Goal: Download file/media

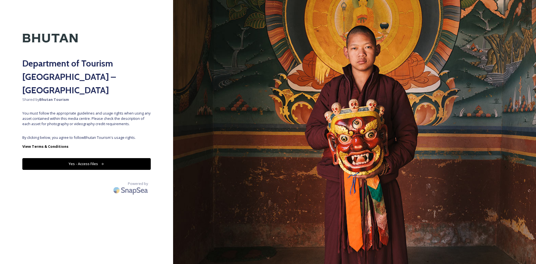
click at [105, 158] on button "Yes - Access Files" at bounding box center [86, 163] width 128 height 11
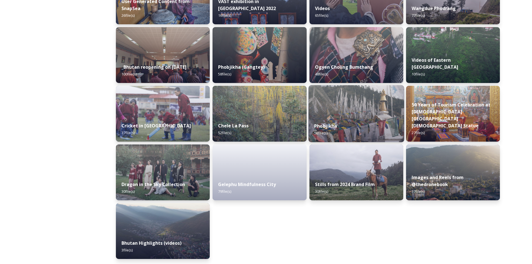
scroll to position [649, 0]
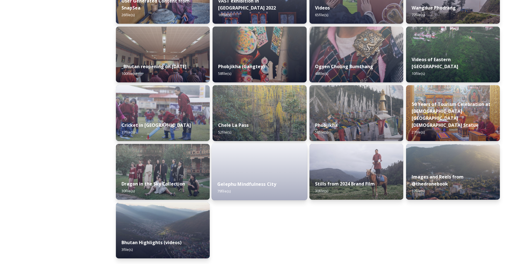
click at [267, 187] on strong "Gelephu Mindfulness City" at bounding box center [246, 184] width 59 height 6
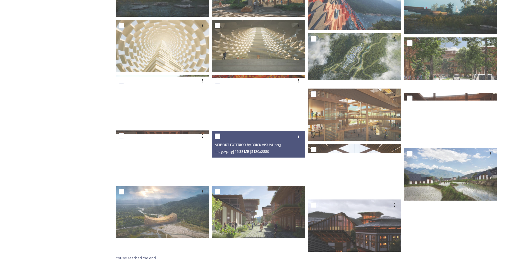
scroll to position [888, 0]
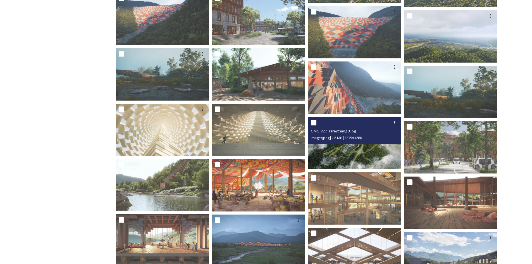
click at [355, 150] on img at bounding box center [354, 143] width 93 height 52
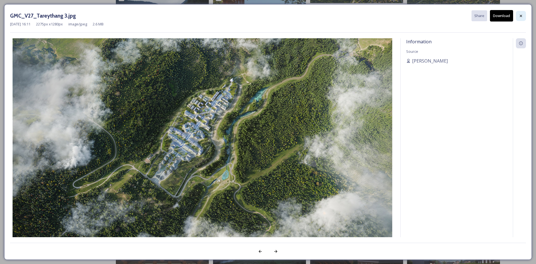
click at [520, 14] on icon at bounding box center [521, 16] width 4 height 4
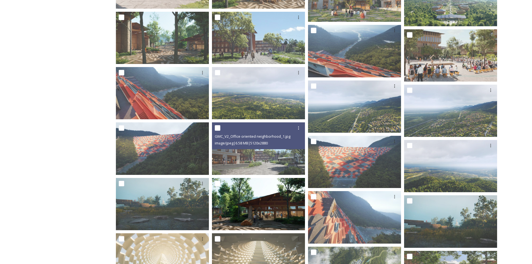
scroll to position [749, 0]
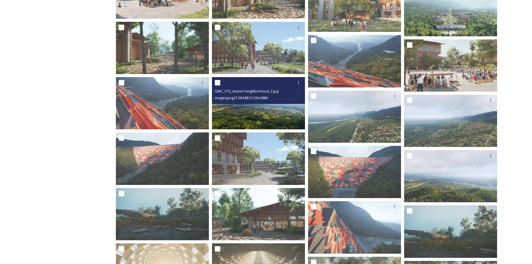
click at [263, 112] on img at bounding box center [258, 103] width 93 height 52
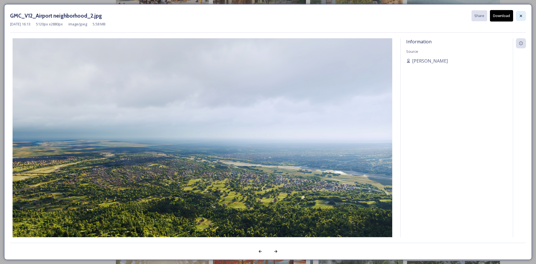
click at [525, 16] on div at bounding box center [521, 16] width 10 height 10
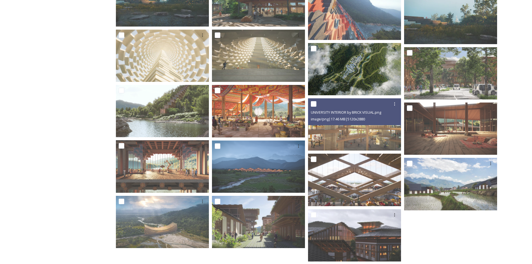
scroll to position [972, 0]
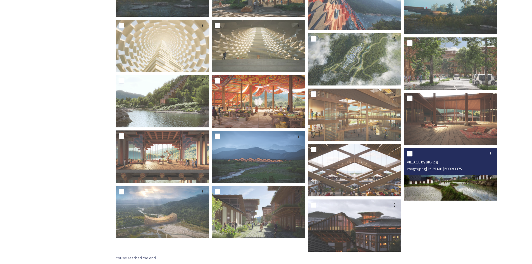
click at [428, 184] on img at bounding box center [450, 174] width 93 height 52
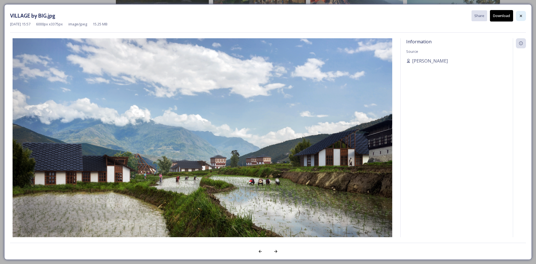
click at [519, 15] on icon at bounding box center [521, 16] width 4 height 4
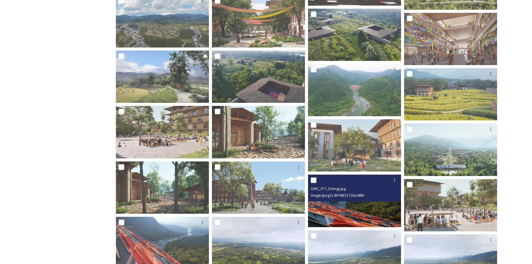
scroll to position [581, 0]
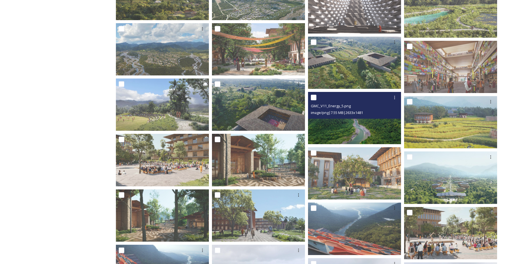
click at [362, 120] on img at bounding box center [354, 118] width 93 height 52
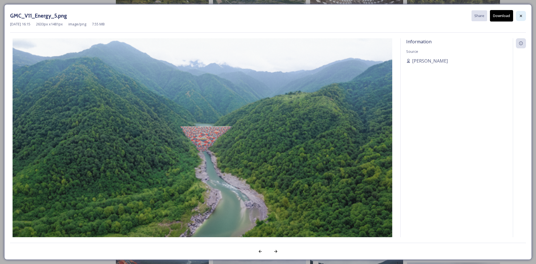
click at [523, 16] on icon at bounding box center [521, 16] width 4 height 4
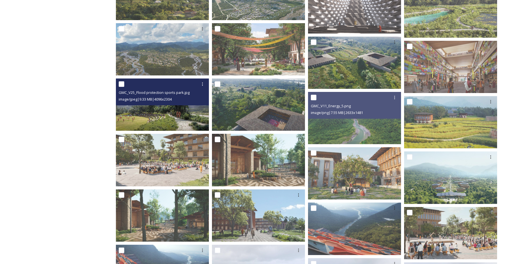
click at [176, 114] on img at bounding box center [162, 104] width 93 height 52
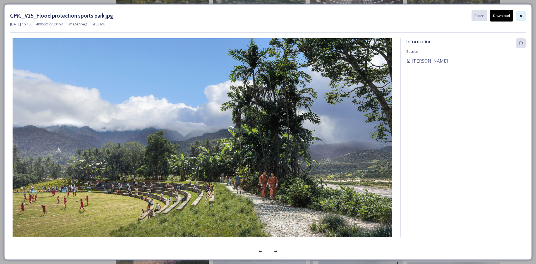
click at [524, 15] on div at bounding box center [521, 16] width 10 height 10
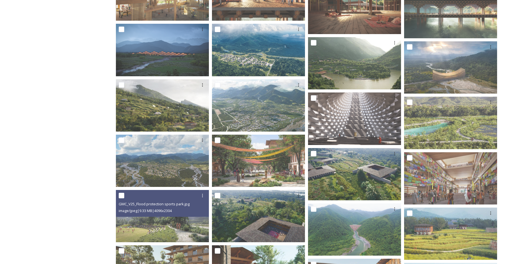
scroll to position [469, 0]
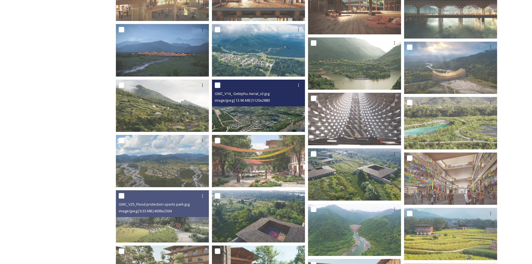
click at [275, 114] on img at bounding box center [258, 106] width 93 height 52
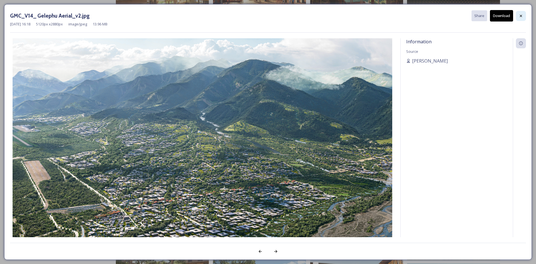
click at [522, 15] on icon at bounding box center [521, 16] width 4 height 4
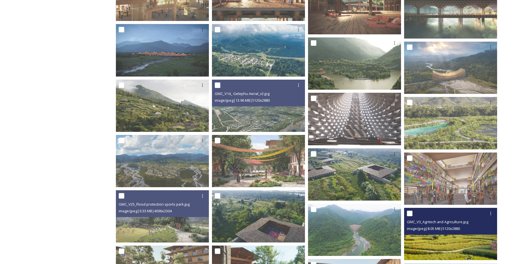
click at [431, 242] on img at bounding box center [450, 234] width 93 height 52
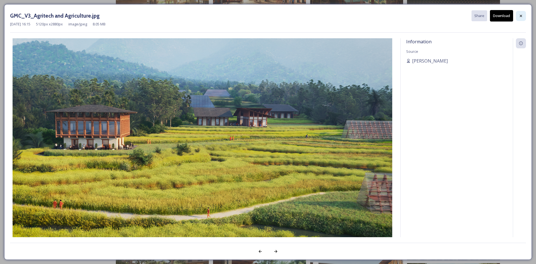
click at [524, 13] on div at bounding box center [521, 16] width 10 height 10
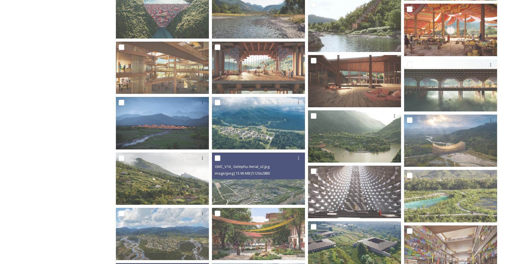
scroll to position [386, 0]
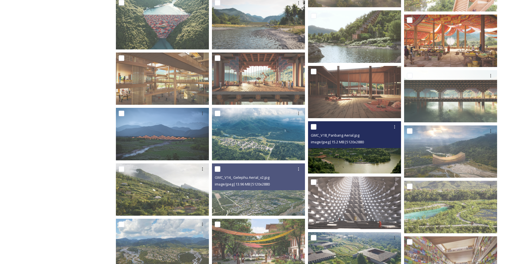
click at [363, 149] on img at bounding box center [354, 147] width 93 height 52
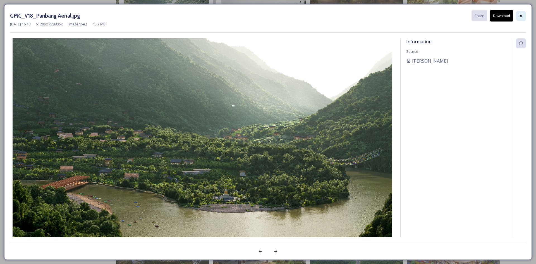
click at [522, 16] on icon at bounding box center [521, 16] width 4 height 4
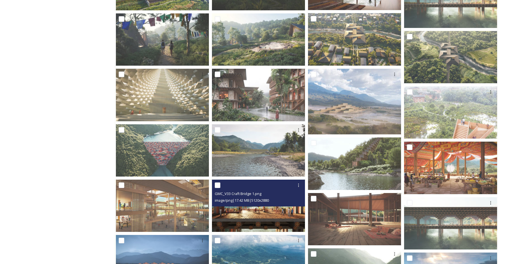
scroll to position [246, 0]
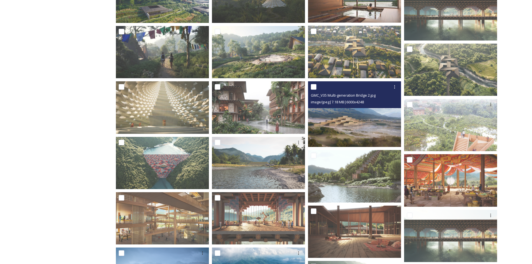
click at [369, 114] on img at bounding box center [354, 114] width 93 height 66
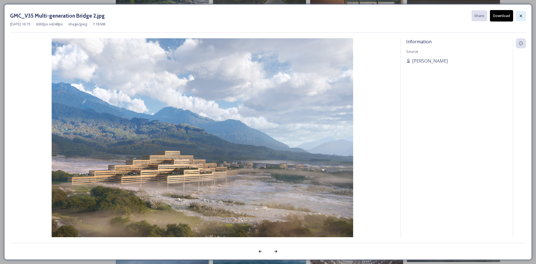
click at [524, 15] on div at bounding box center [521, 16] width 10 height 10
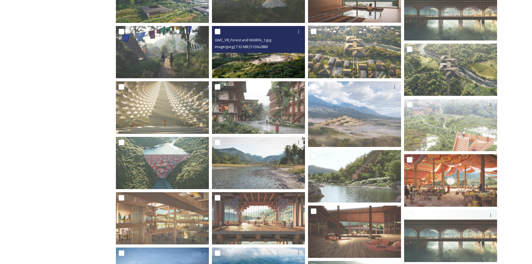
scroll to position [106, 0]
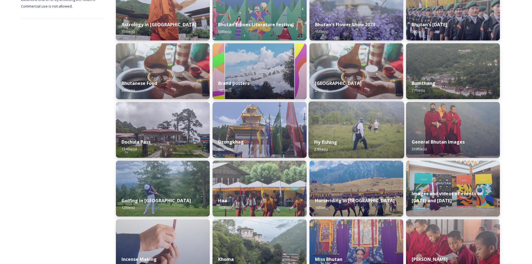
scroll to position [195, 0]
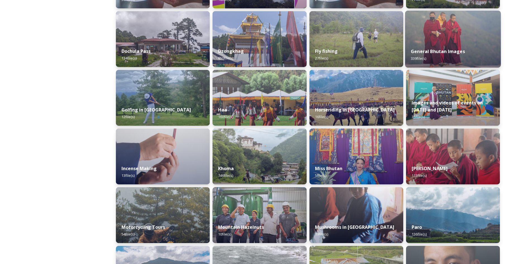
click at [444, 32] on img at bounding box center [453, 39] width 96 height 57
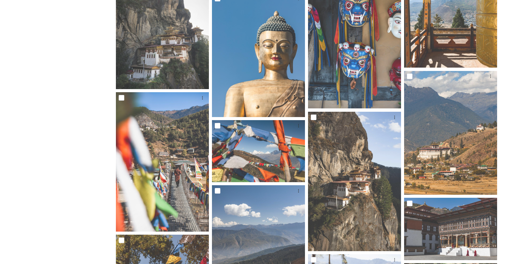
scroll to position [1089, 0]
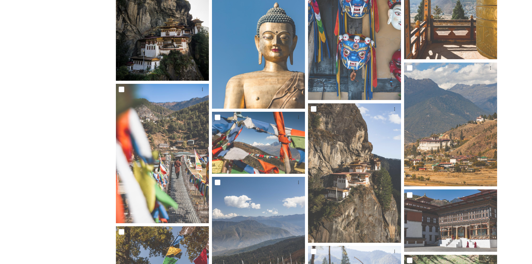
click at [176, 54] on img at bounding box center [162, 11] width 93 height 140
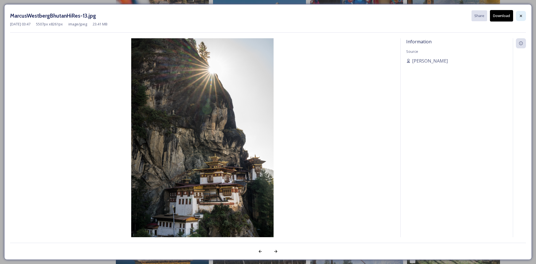
click at [522, 14] on icon at bounding box center [521, 16] width 4 height 4
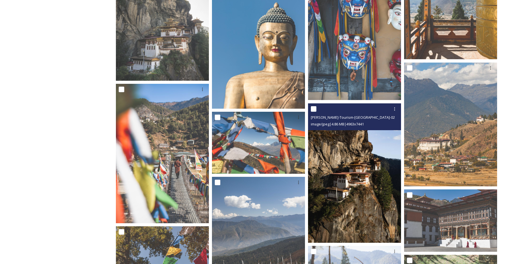
click at [378, 156] on img at bounding box center [354, 172] width 93 height 139
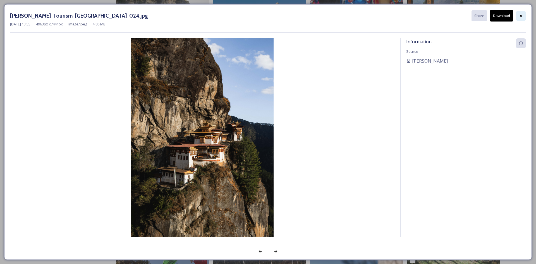
click at [521, 16] on icon at bounding box center [521, 16] width 2 height 2
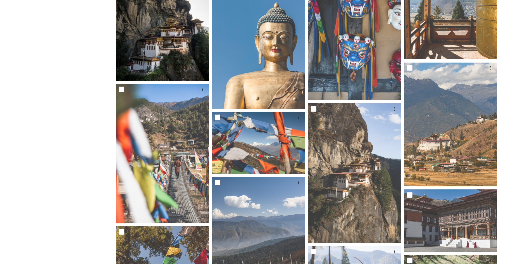
click at [184, 53] on img at bounding box center [162, 11] width 93 height 140
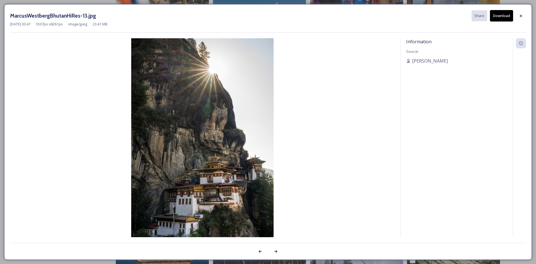
click at [498, 17] on button "Download" at bounding box center [501, 15] width 23 height 11
click at [523, 16] on div at bounding box center [521, 16] width 10 height 10
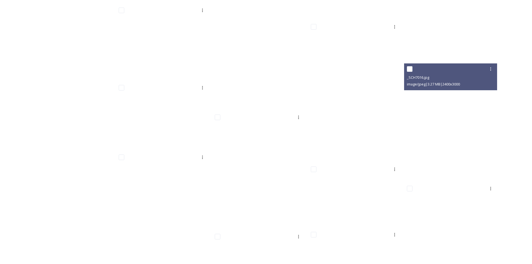
scroll to position [5809, 0]
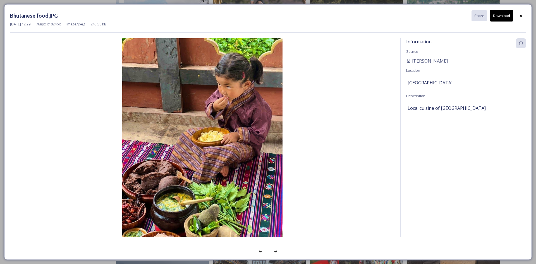
click at [523, 15] on icon at bounding box center [521, 16] width 4 height 4
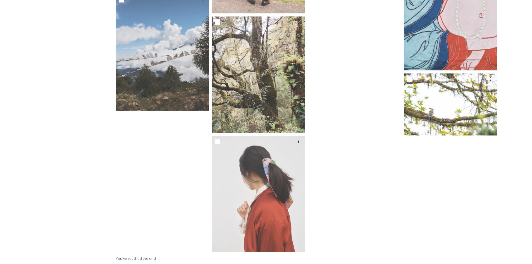
scroll to position [8667, 0]
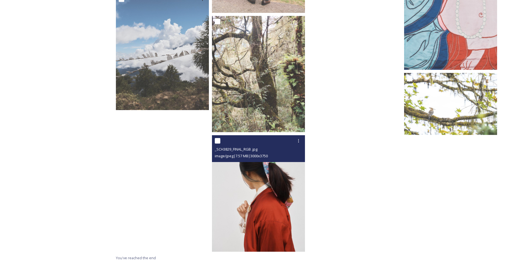
click at [268, 181] on img at bounding box center [258, 193] width 93 height 116
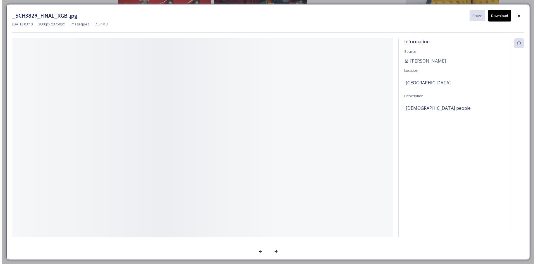
scroll to position [8551, 0]
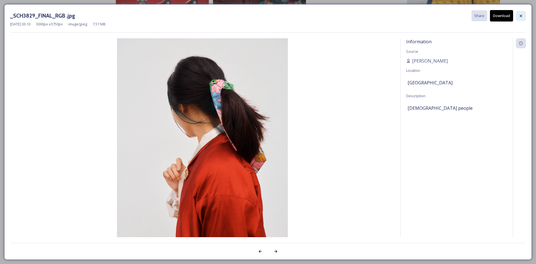
click at [521, 15] on icon at bounding box center [521, 16] width 2 height 2
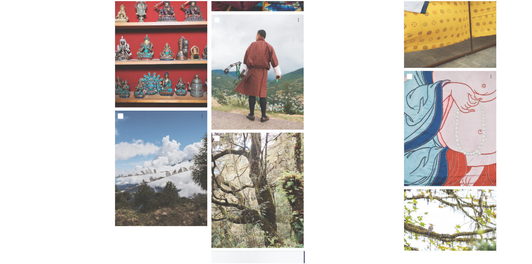
scroll to position [8667, 0]
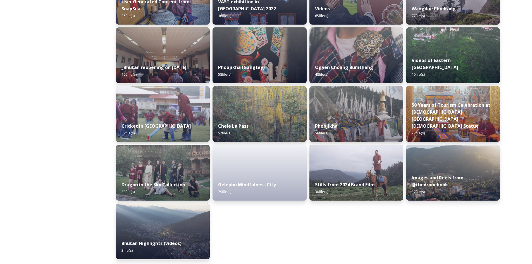
scroll to position [649, 0]
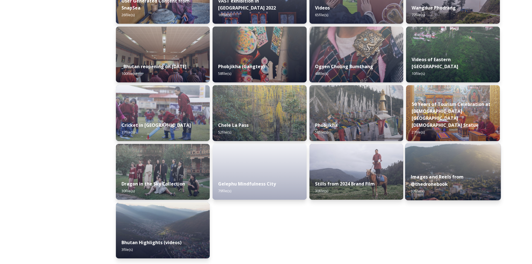
click at [442, 164] on img at bounding box center [453, 171] width 96 height 57
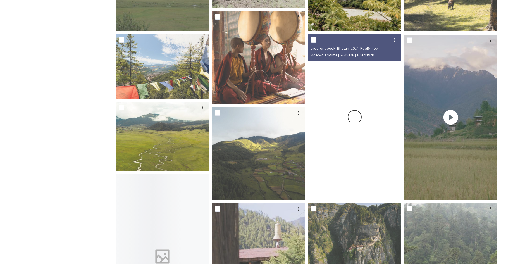
scroll to position [531, 0]
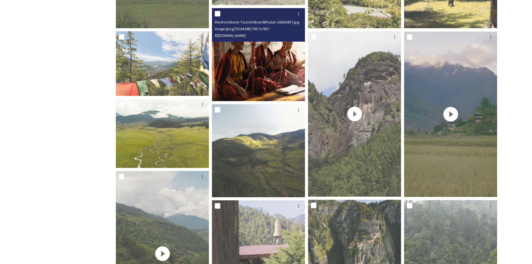
click at [265, 71] on img at bounding box center [258, 54] width 93 height 93
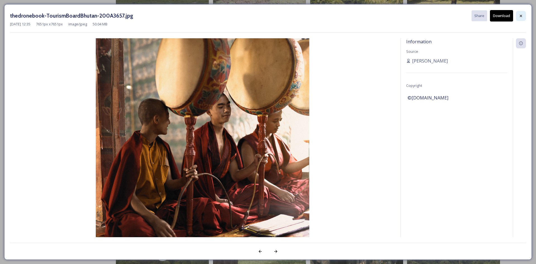
click at [522, 15] on icon at bounding box center [521, 16] width 2 height 2
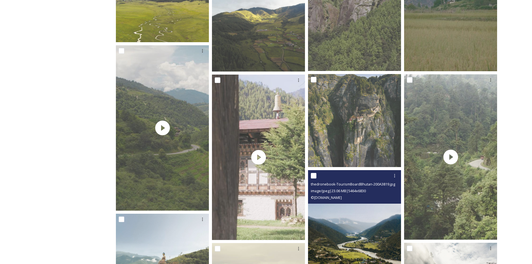
scroll to position [586, 0]
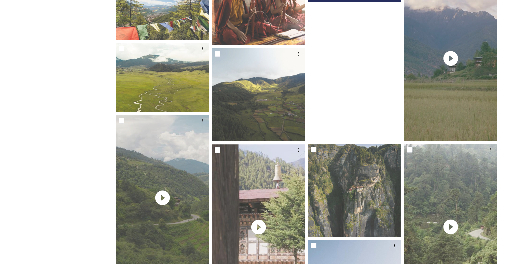
click at [343, 80] on video "thedronebook_Bhutan_2024_Reel6.mov" at bounding box center [354, 57] width 93 height 165
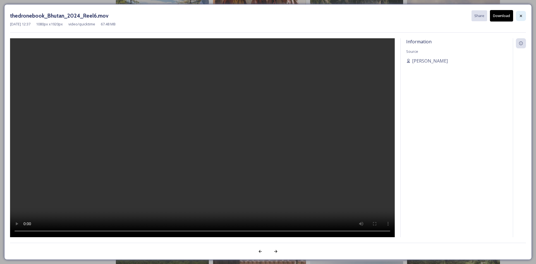
click at [522, 14] on icon at bounding box center [521, 16] width 4 height 4
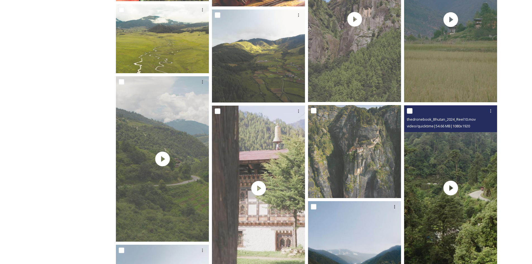
scroll to position [726, 0]
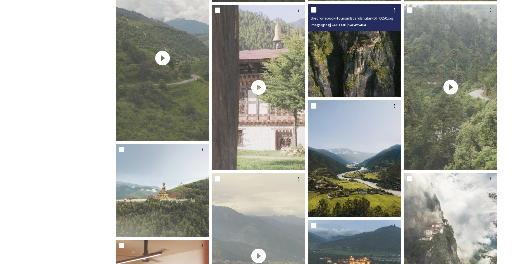
click at [378, 50] on img at bounding box center [354, 50] width 93 height 93
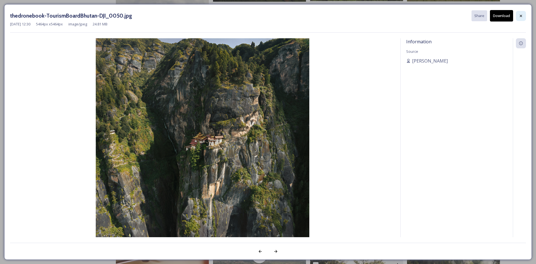
click at [521, 14] on icon at bounding box center [521, 16] width 4 height 4
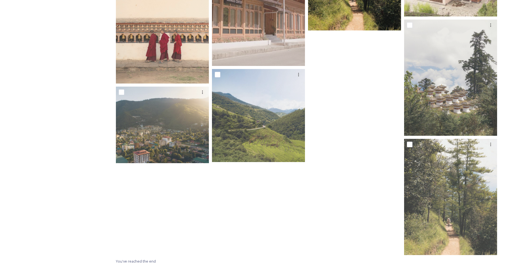
scroll to position [1170, 0]
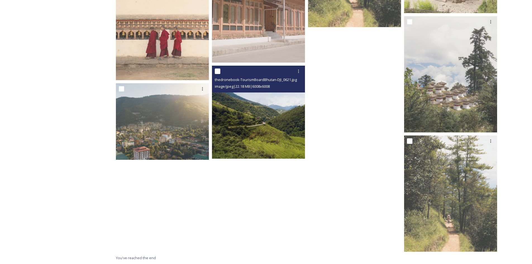
click at [269, 125] on img at bounding box center [258, 112] width 93 height 93
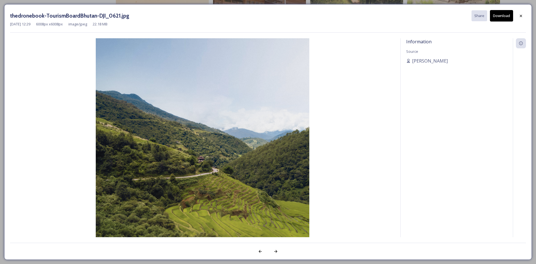
click at [520, 16] on icon at bounding box center [521, 16] width 4 height 4
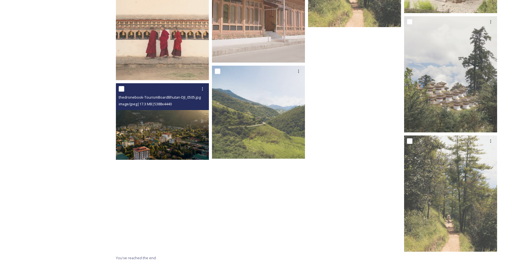
click at [184, 133] on img at bounding box center [162, 121] width 93 height 77
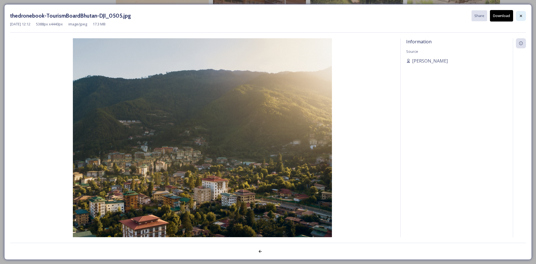
click at [520, 14] on icon at bounding box center [521, 16] width 4 height 4
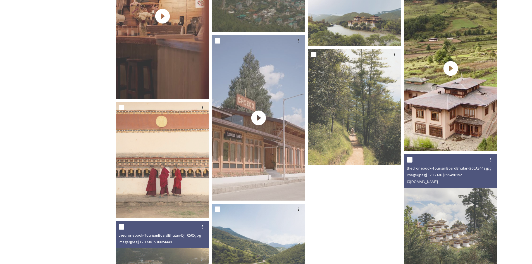
scroll to position [1031, 0]
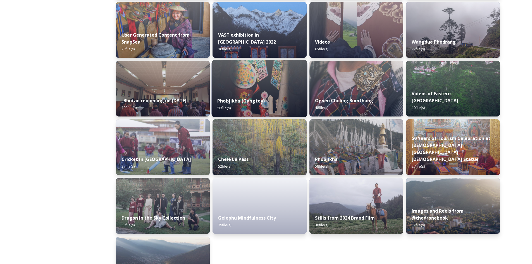
scroll to position [649, 0]
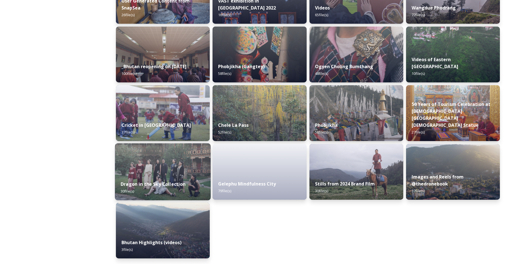
click at [173, 171] on img at bounding box center [163, 171] width 96 height 57
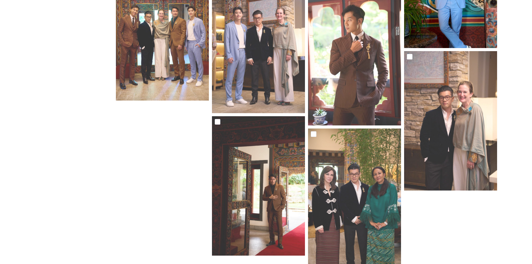
scroll to position [694, 0]
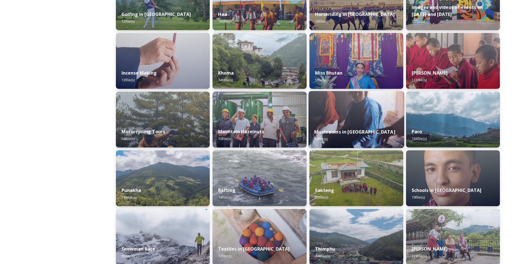
scroll to position [307, 0]
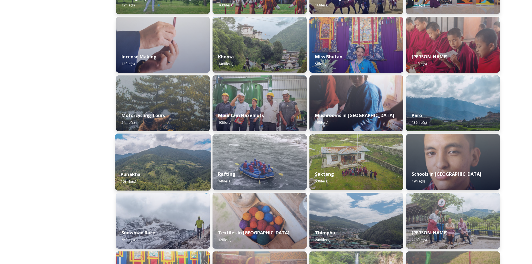
click at [186, 160] on img at bounding box center [163, 161] width 96 height 57
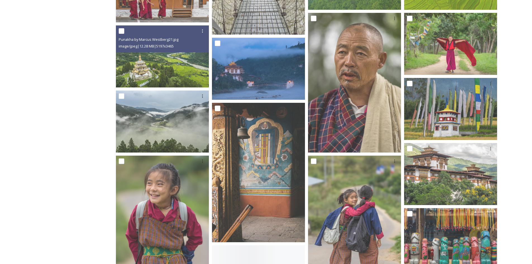
scroll to position [419, 0]
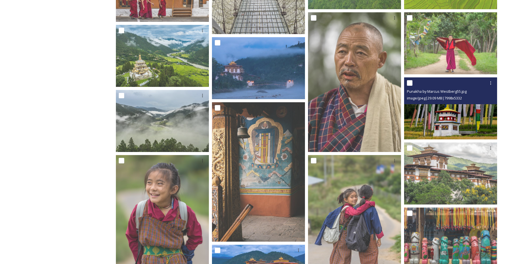
click at [428, 113] on img at bounding box center [450, 108] width 93 height 62
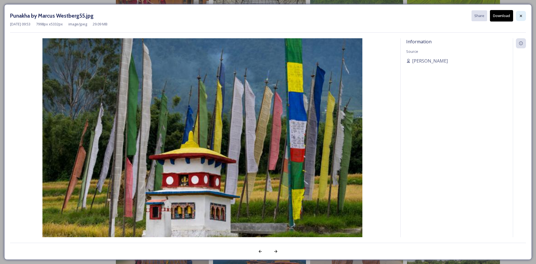
click at [519, 16] on icon at bounding box center [521, 16] width 4 height 4
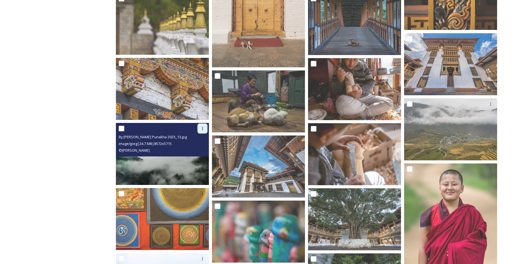
scroll to position [1117, 0]
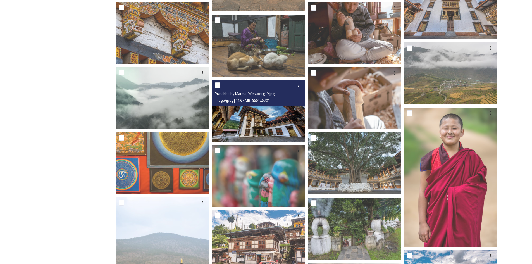
click at [264, 118] on img at bounding box center [258, 111] width 93 height 62
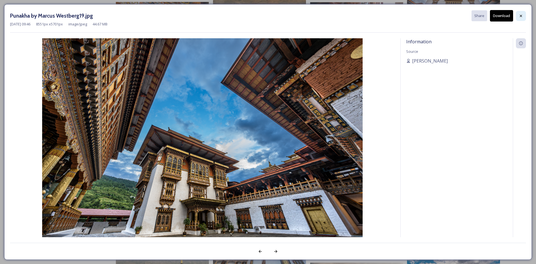
click at [521, 16] on icon at bounding box center [521, 16] width 4 height 4
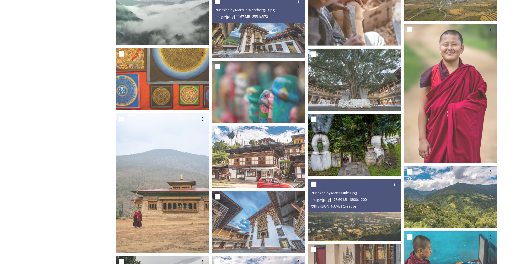
scroll to position [1257, 0]
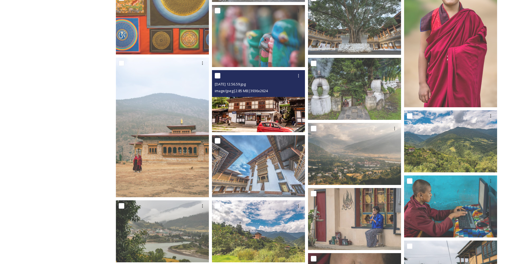
click at [241, 99] on img at bounding box center [258, 101] width 93 height 62
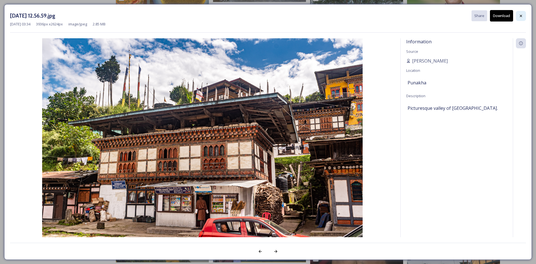
click at [522, 16] on icon at bounding box center [521, 16] width 4 height 4
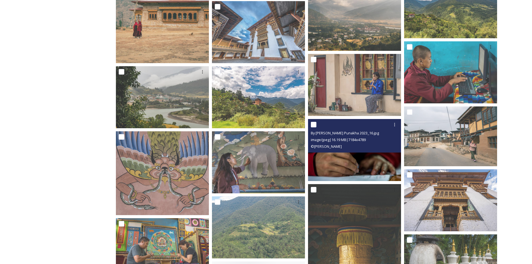
scroll to position [1396, 0]
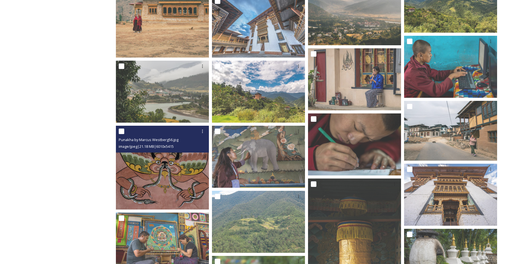
click at [182, 170] on img at bounding box center [162, 168] width 93 height 84
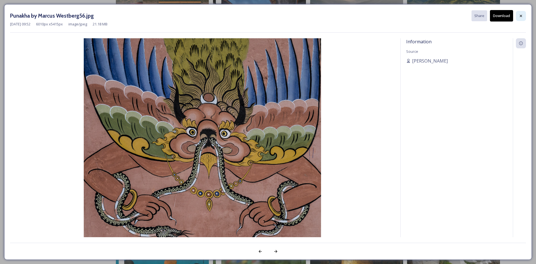
click at [521, 16] on icon at bounding box center [521, 16] width 4 height 4
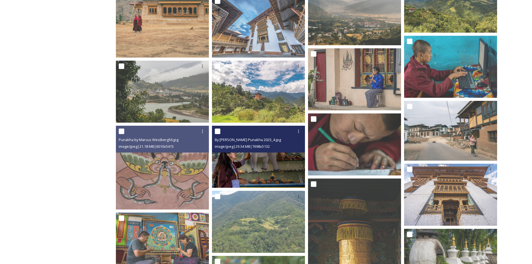
click at [261, 155] on img at bounding box center [258, 157] width 93 height 62
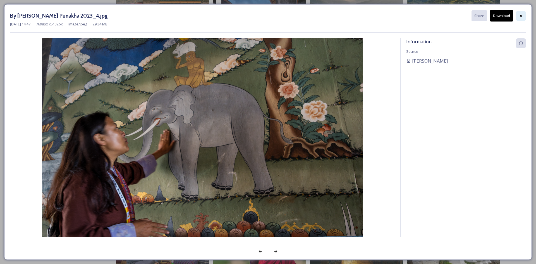
click at [522, 13] on div at bounding box center [521, 16] width 10 height 10
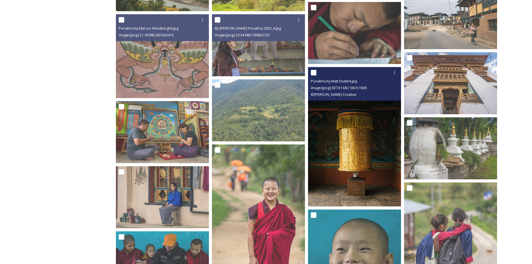
scroll to position [1508, 0]
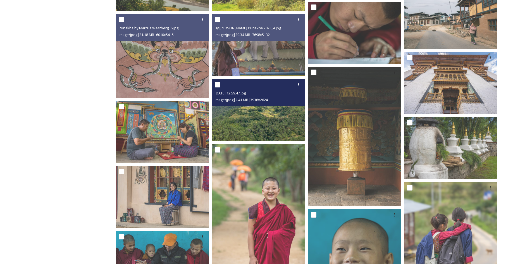
click at [266, 111] on img at bounding box center [258, 110] width 93 height 62
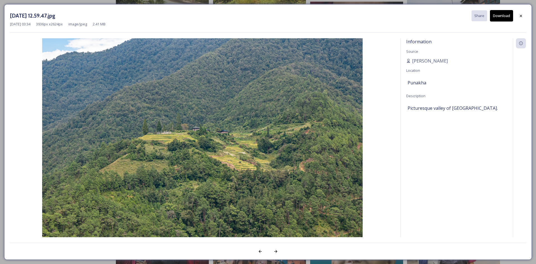
drag, startPoint x: 522, startPoint y: 17, endPoint x: 517, endPoint y: 20, distance: 5.7
click at [522, 18] on icon at bounding box center [521, 16] width 4 height 4
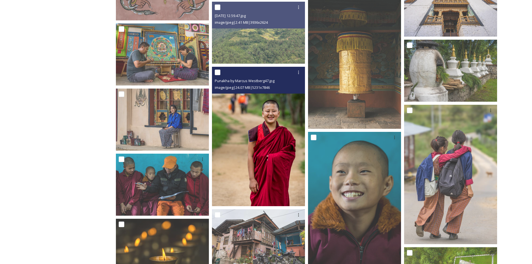
scroll to position [1592, 0]
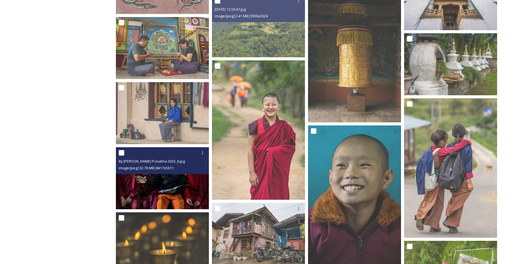
click at [166, 171] on div "image/jpeg | 32.76 MB | 8417 x 5611" at bounding box center [163, 167] width 89 height 7
click at [164, 180] on img at bounding box center [162, 178] width 93 height 62
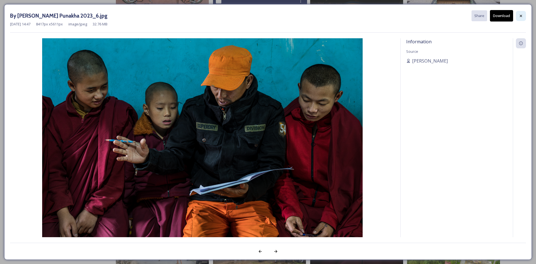
click at [520, 17] on icon at bounding box center [521, 16] width 4 height 4
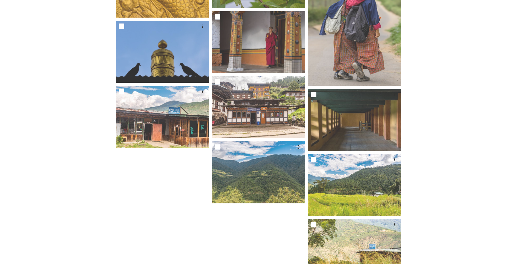
scroll to position [2008, 0]
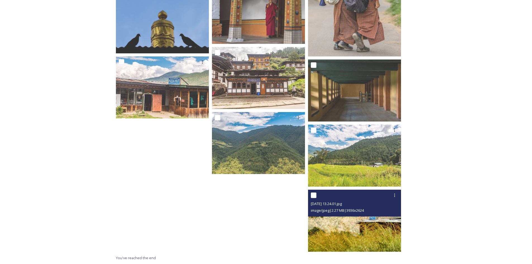
click at [364, 223] on img at bounding box center [354, 221] width 93 height 62
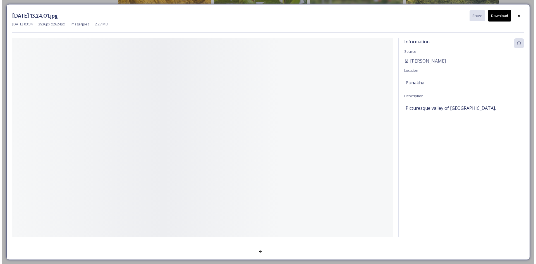
scroll to position [1943, 0]
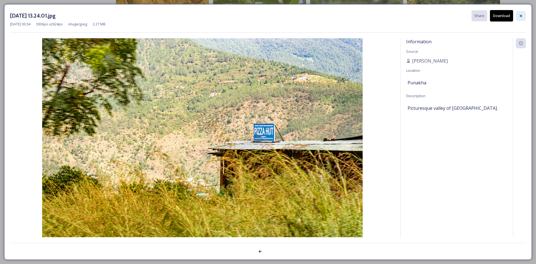
click at [524, 15] on div at bounding box center [521, 16] width 10 height 10
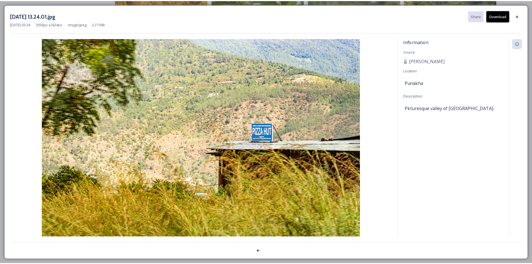
scroll to position [2008, 0]
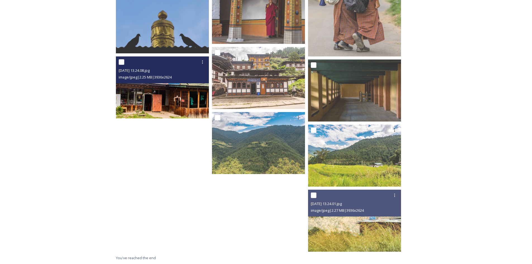
click at [177, 85] on img at bounding box center [162, 87] width 93 height 62
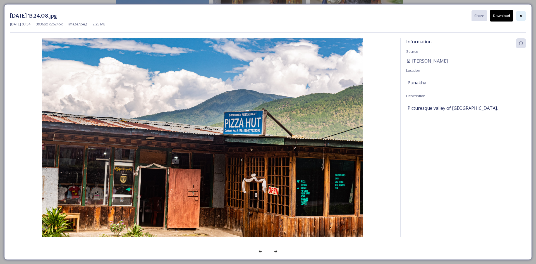
click at [526, 16] on div at bounding box center [521, 16] width 10 height 10
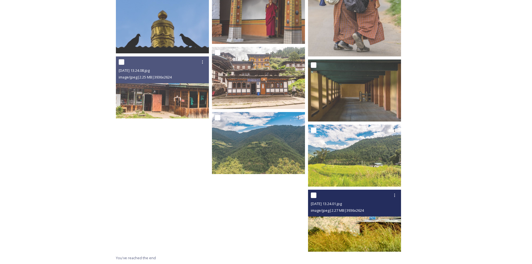
click at [359, 236] on img at bounding box center [354, 221] width 93 height 62
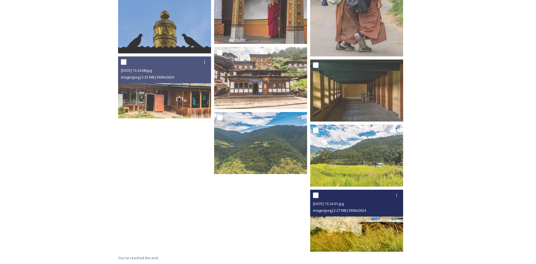
scroll to position [1943, 0]
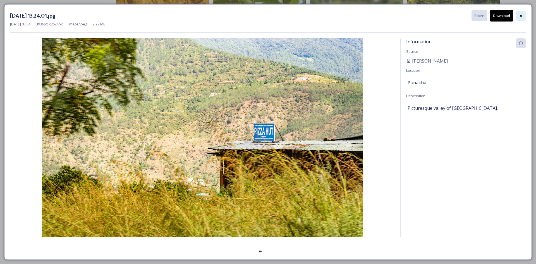
click at [520, 15] on icon at bounding box center [521, 16] width 4 height 4
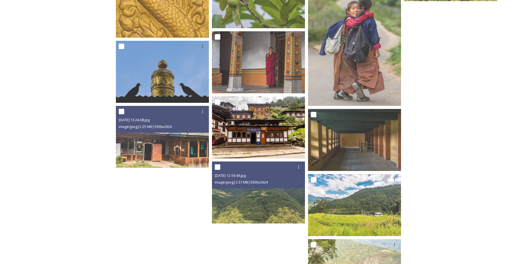
scroll to position [1868, 0]
